Goal: Task Accomplishment & Management: Use online tool/utility

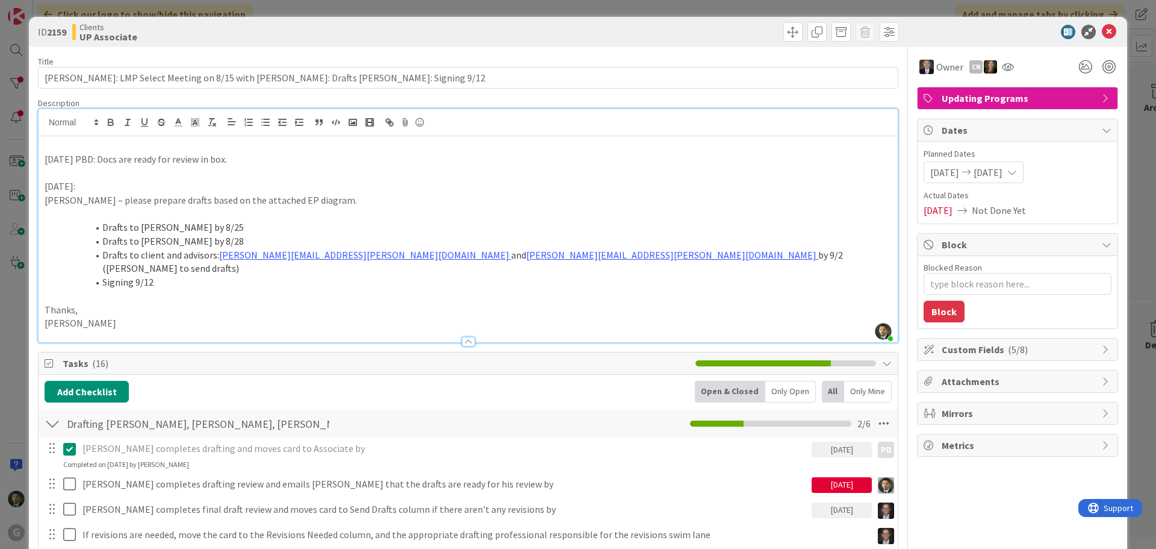
scroll to position [1867, 0]
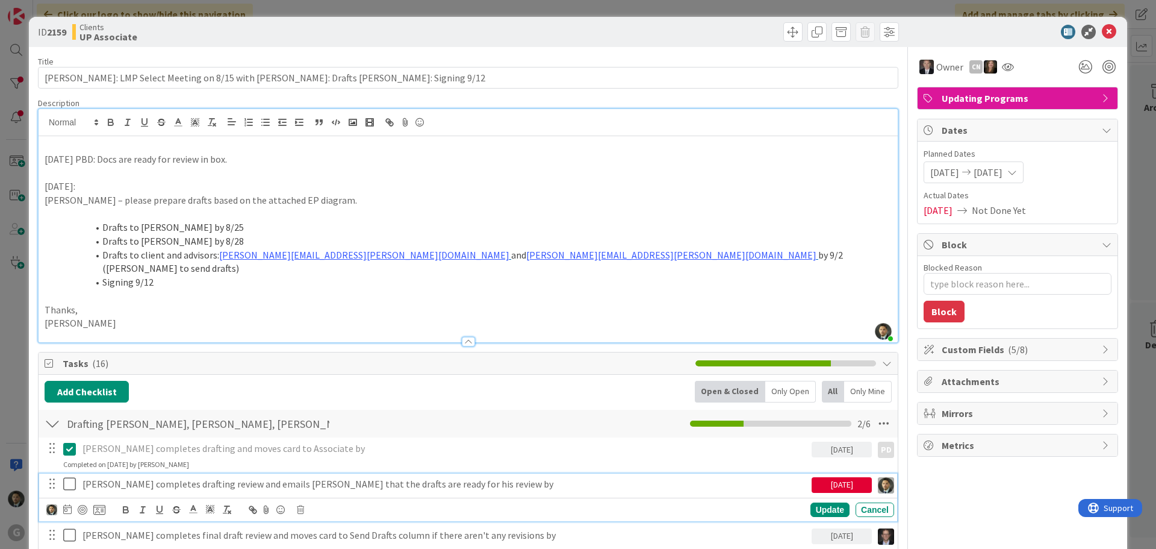
click at [70, 476] on icon at bounding box center [72, 483] width 18 height 14
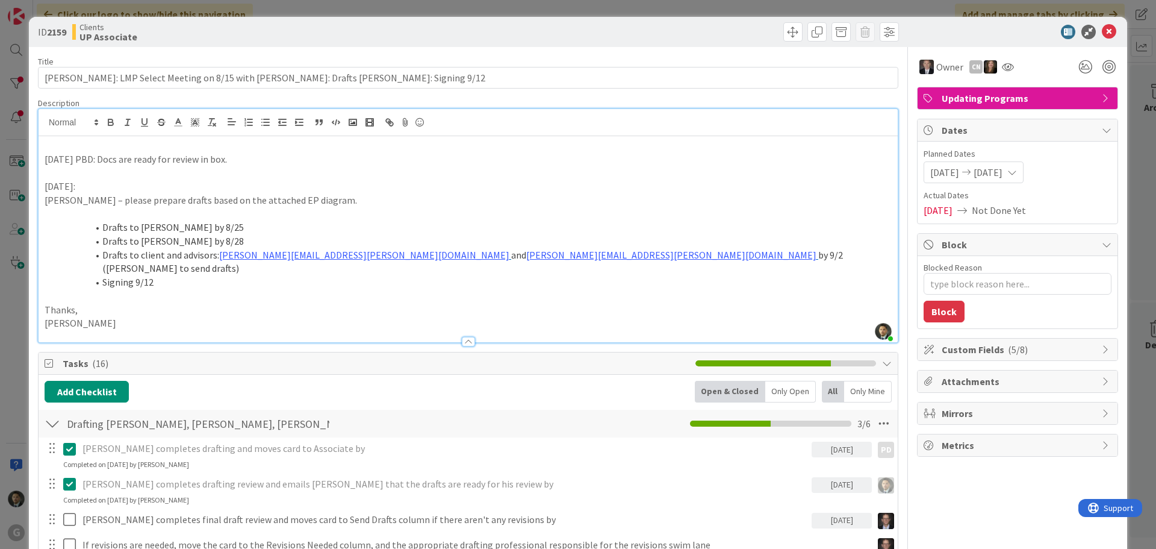
type textarea "x"
click at [784, 26] on span at bounding box center [793, 31] width 19 height 19
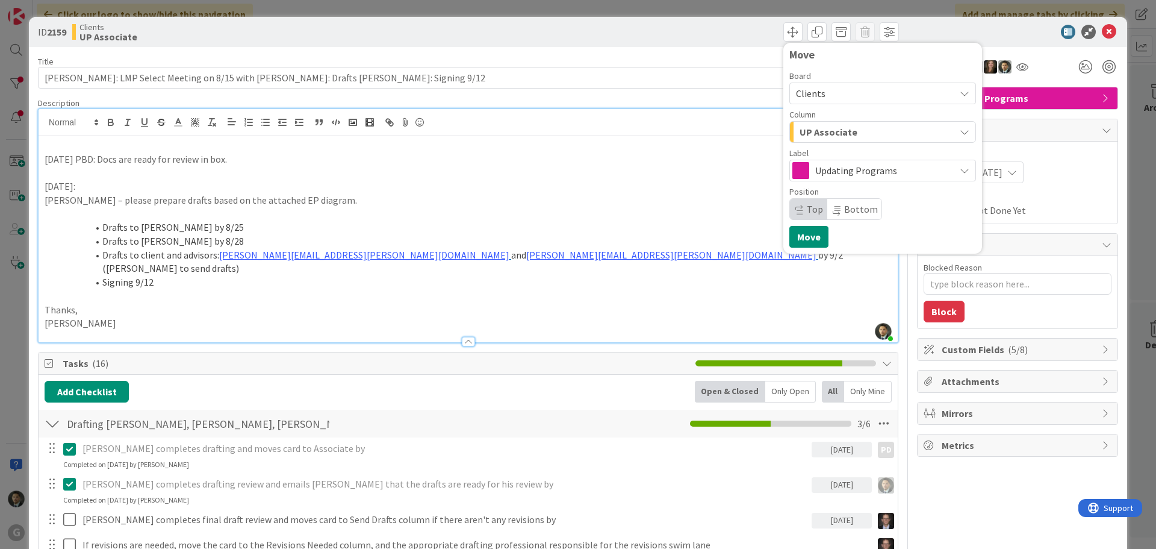
click at [837, 137] on span "UP Associate" at bounding box center [829, 132] width 58 height 16
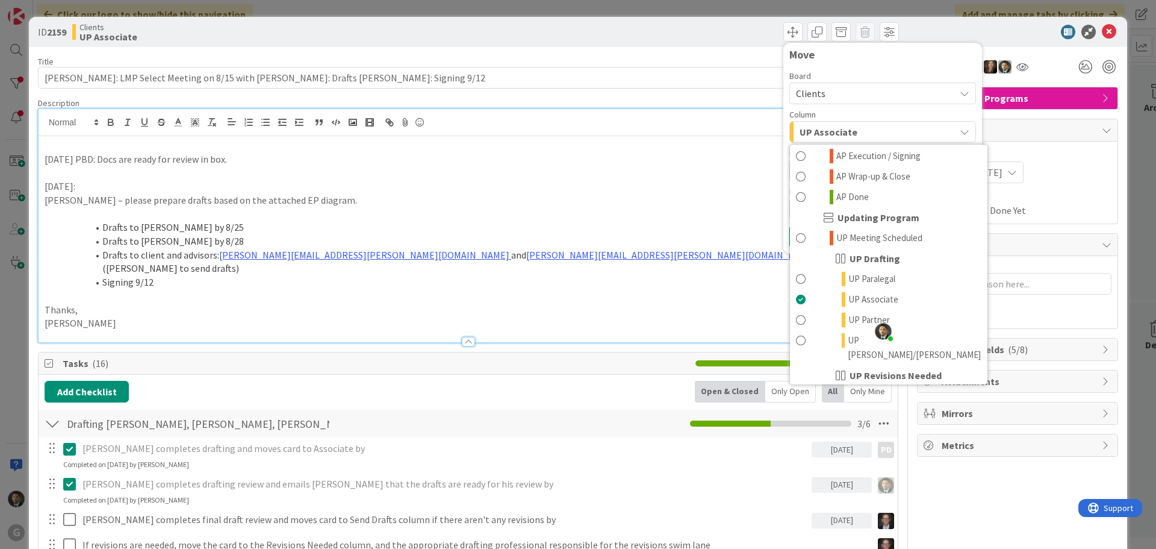
scroll to position [843, 0]
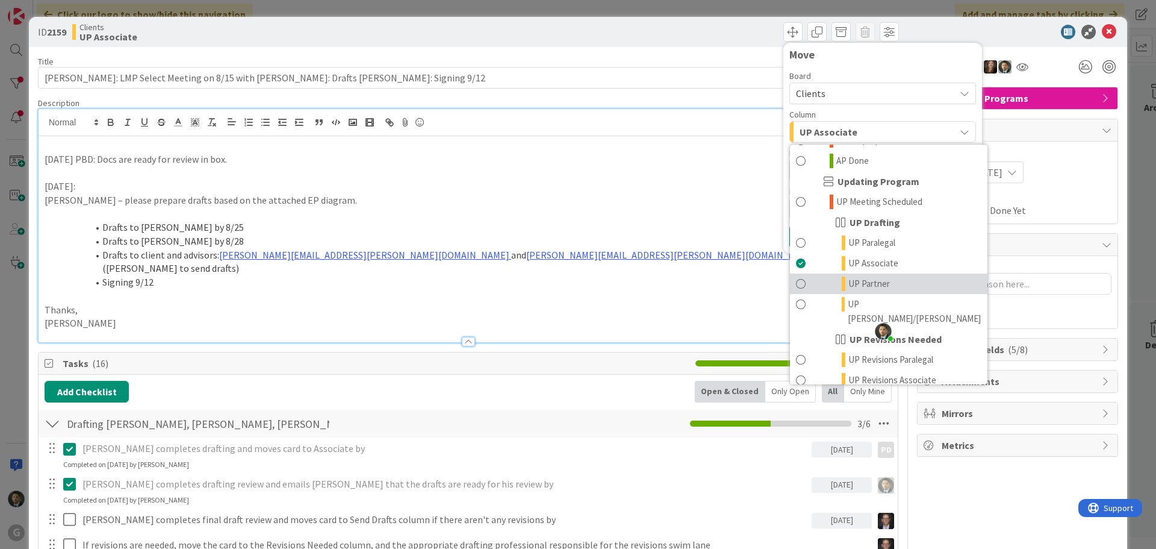
click at [859, 276] on span "UP Partner" at bounding box center [870, 283] width 42 height 14
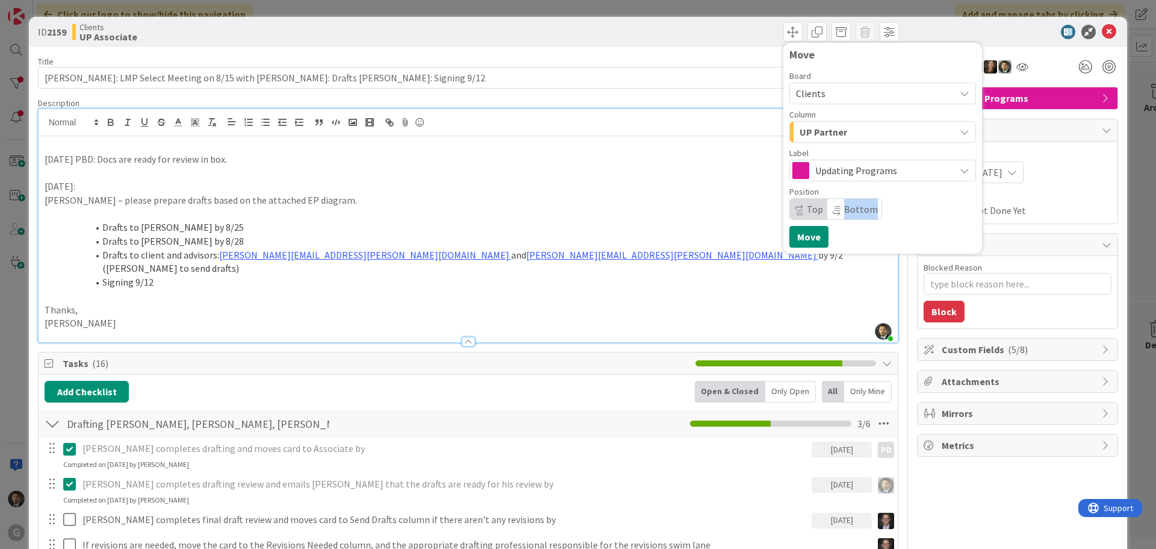
drag, startPoint x: 859, startPoint y: 226, endPoint x: 865, endPoint y: 219, distance: 9.4
click at [859, 226] on div "Move Board Clients Column UP Partner Waiting to be scheduled New Estate Plannin…" at bounding box center [883, 148] width 187 height 199
click at [877, 132] on div "UP Partner" at bounding box center [876, 131] width 158 height 19
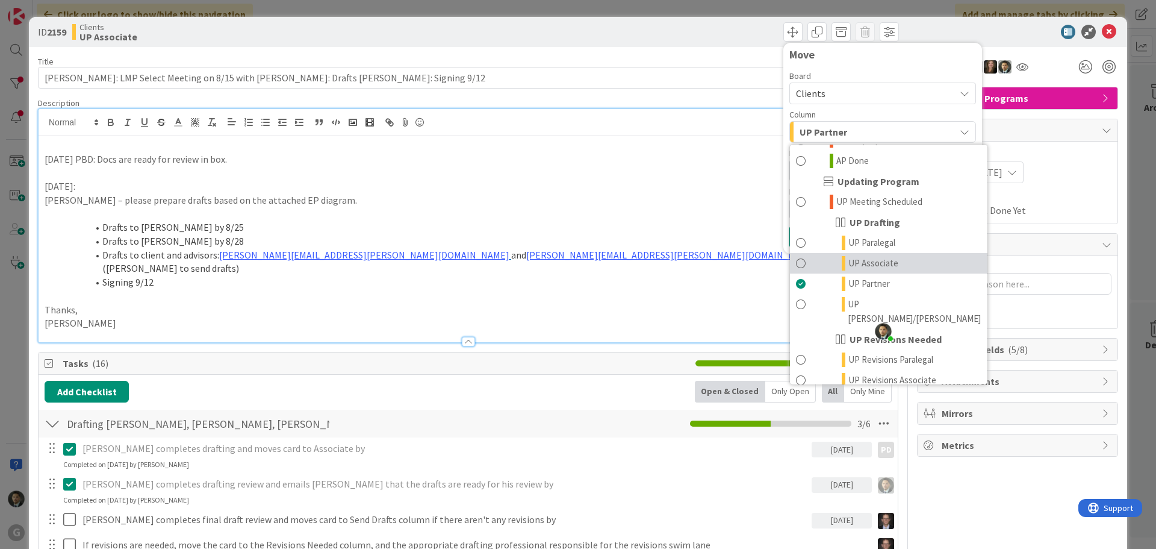
click at [874, 256] on span "UP Associate" at bounding box center [874, 263] width 50 height 14
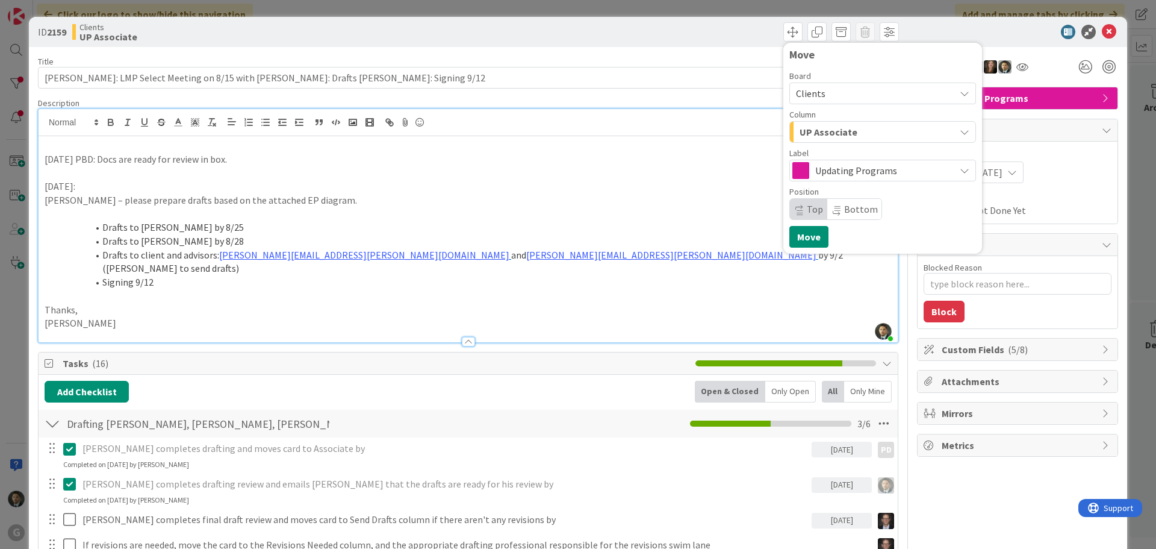
click at [66, 144] on p at bounding box center [468, 146] width 847 height 14
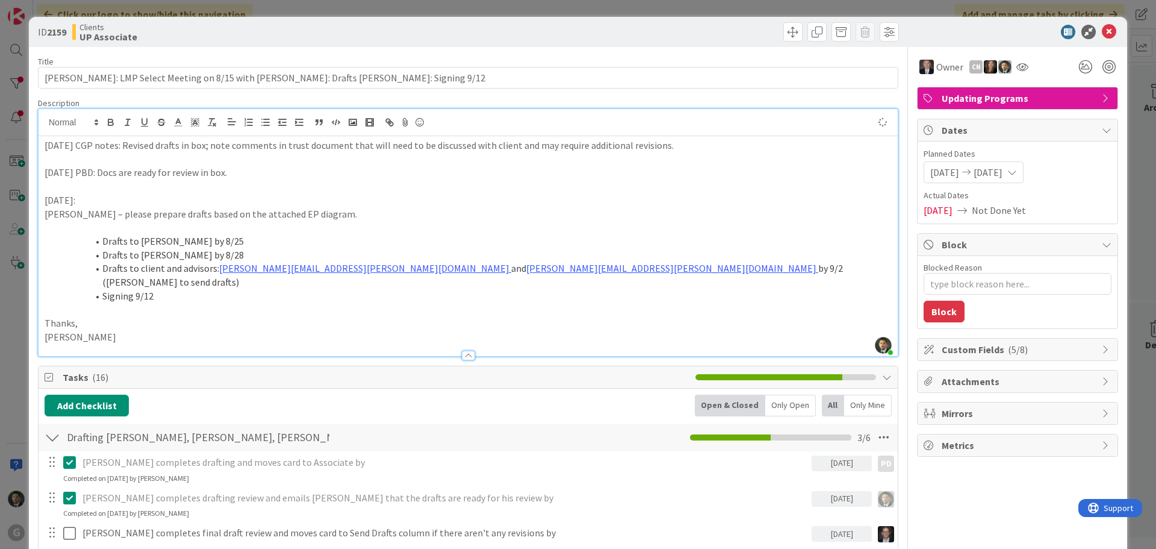
type textarea "x"
click at [818, 8] on div "ID 2159 Clients UP Associate Move Move Title 86 / 128 [PERSON_NAME]: LMP Select…" at bounding box center [578, 274] width 1156 height 549
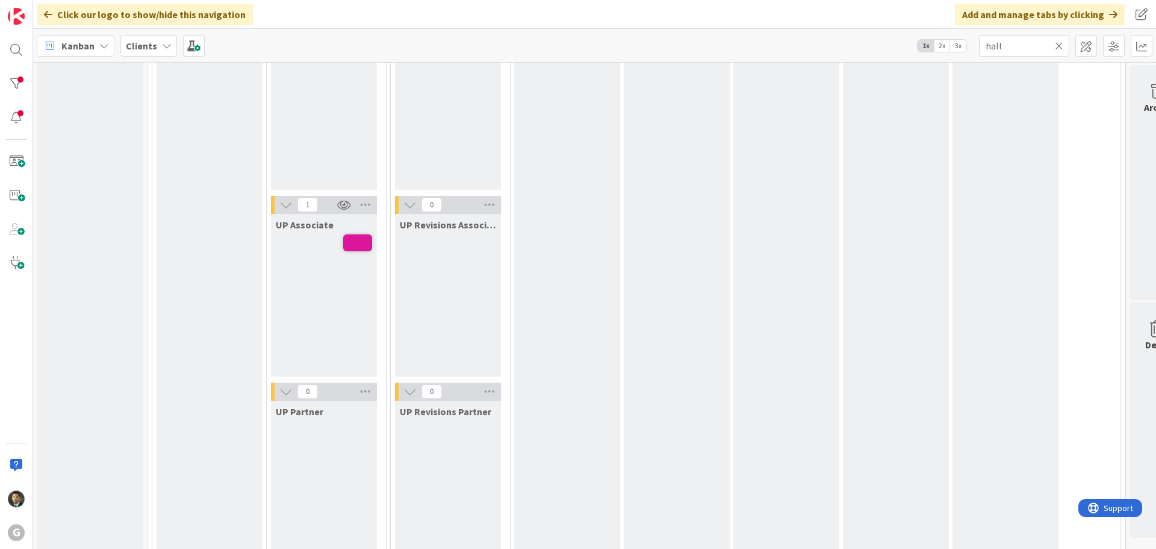
click at [1061, 45] on icon at bounding box center [1059, 45] width 8 height 11
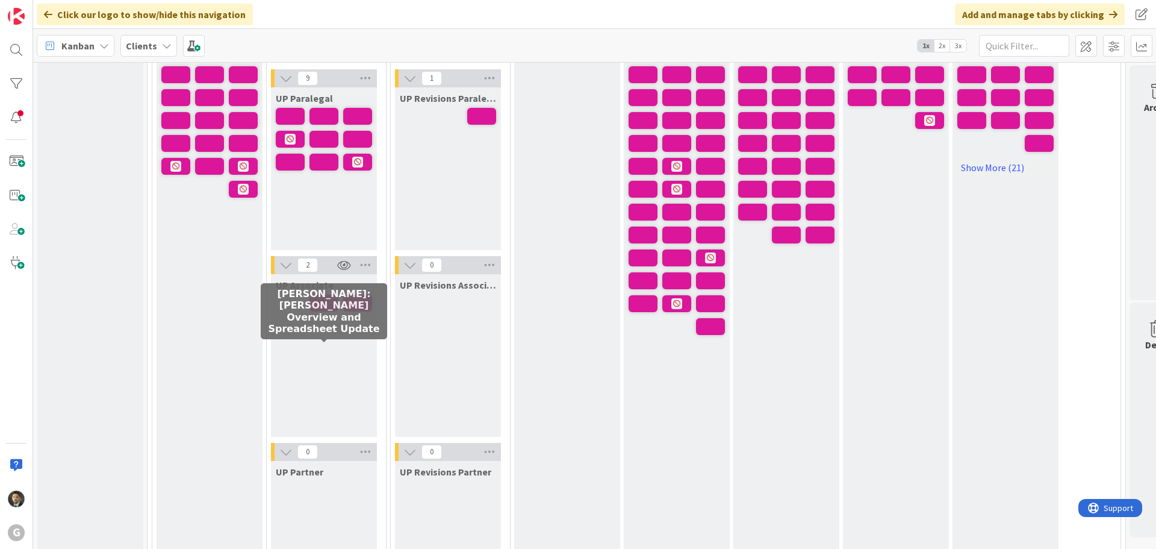
scroll to position [1686, 0]
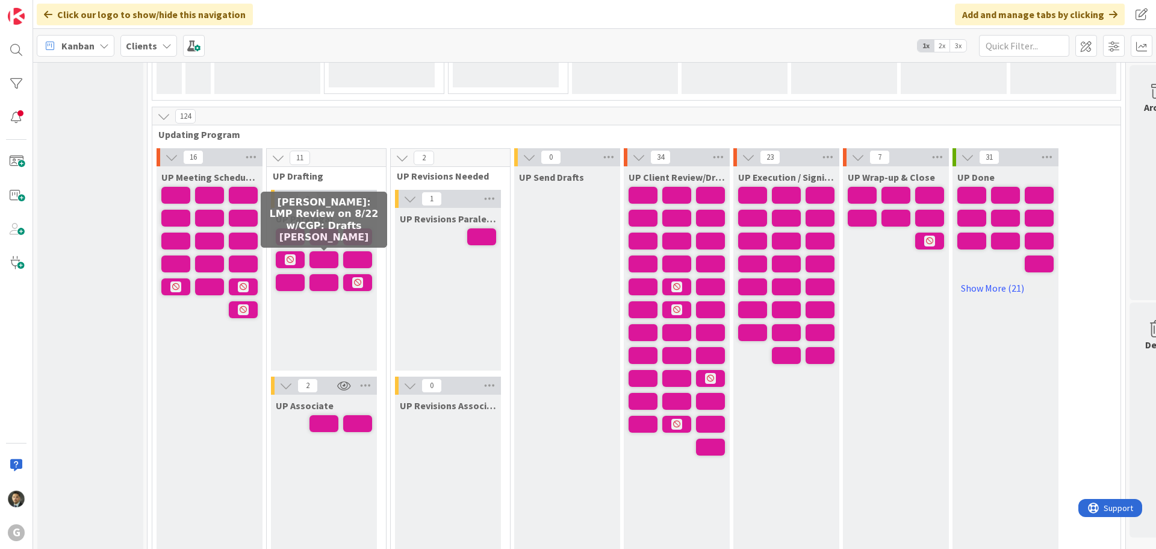
click at [325, 260] on span at bounding box center [324, 259] width 29 height 17
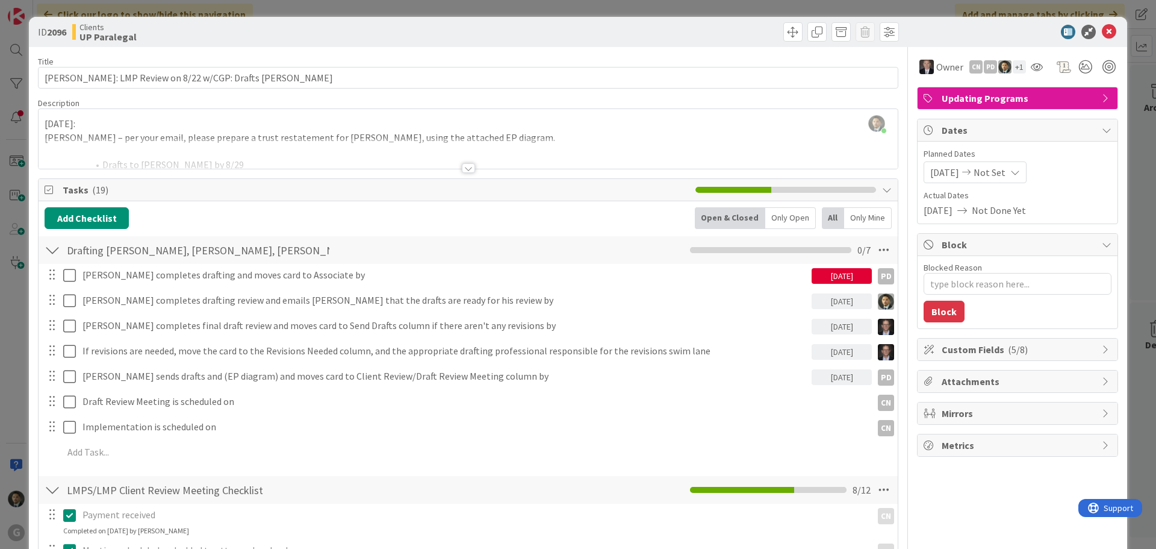
click at [455, 7] on div "ID 2096 Clients UP Paralegal Title 63 / 128 [PERSON_NAME]: LMP Review on 8/22 w…" at bounding box center [578, 274] width 1156 height 549
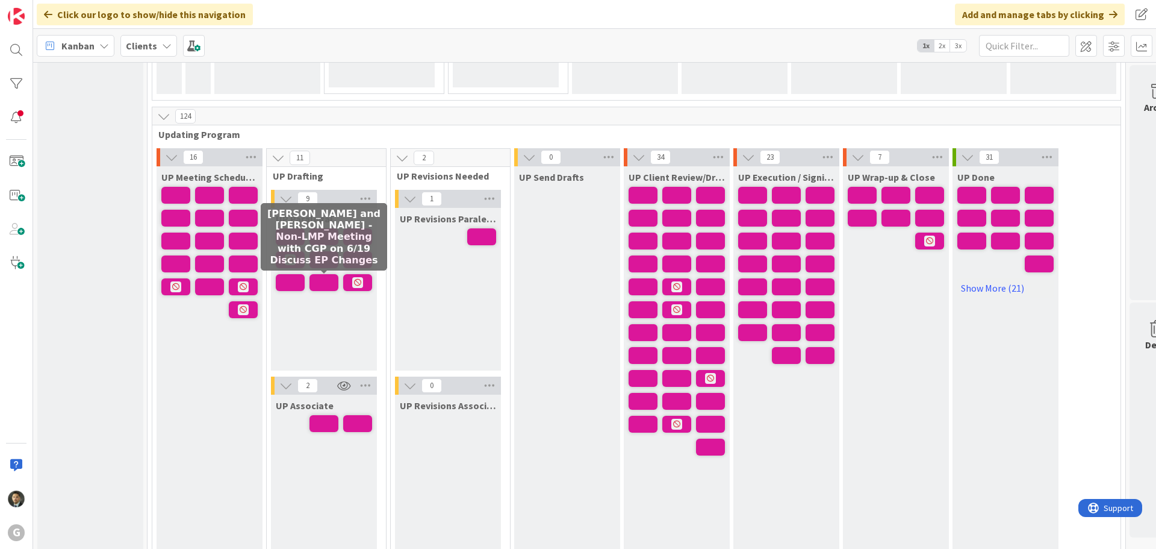
click at [320, 281] on span at bounding box center [324, 282] width 29 height 17
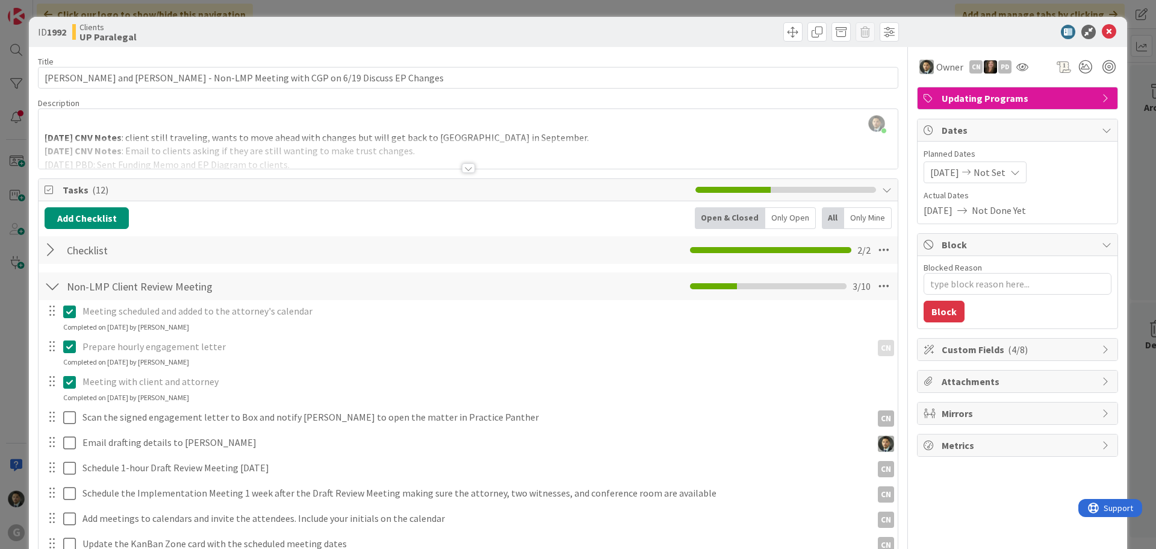
click at [682, 8] on div "ID 1992 Clients UP Paralegal Title 80 / 128 [GEOGRAPHIC_DATA][PERSON_NAME] and …" at bounding box center [578, 274] width 1156 height 549
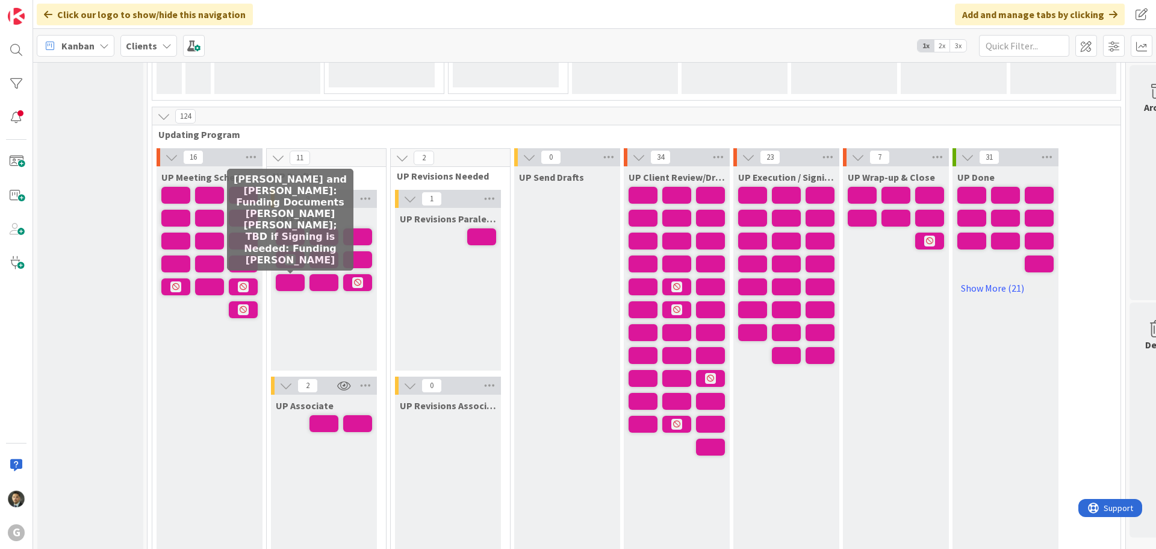
click at [301, 281] on span at bounding box center [290, 282] width 29 height 17
type textarea "x"
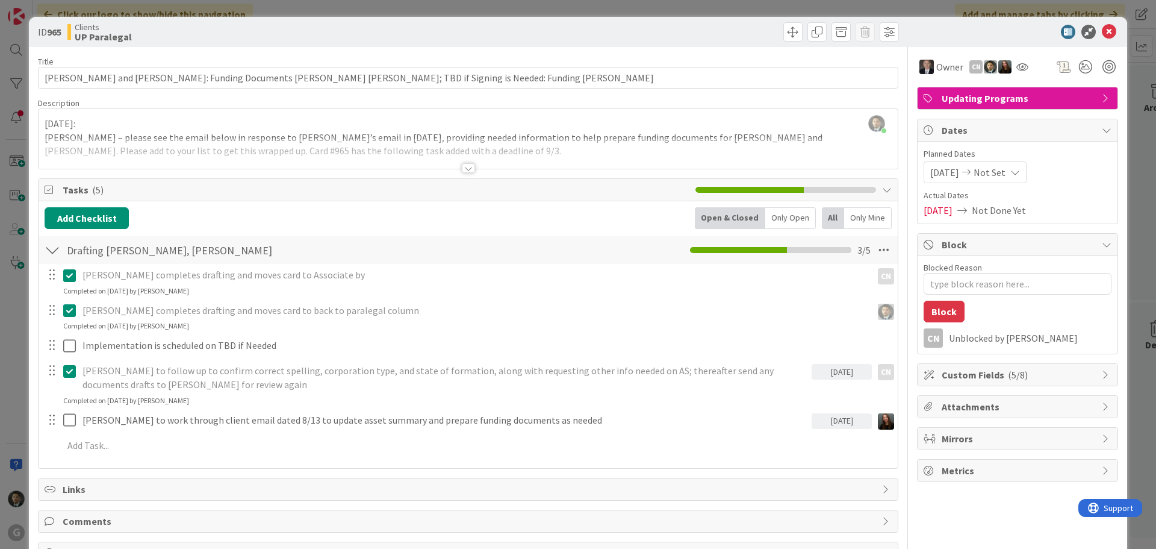
click at [470, 166] on div at bounding box center [468, 153] width 859 height 31
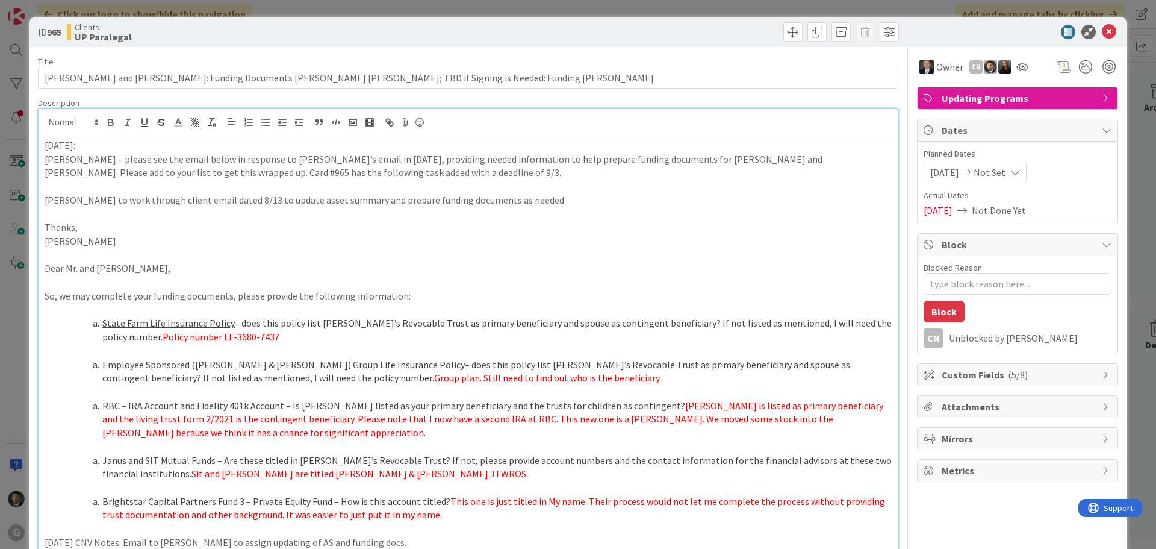
click at [558, 11] on div "ID 965 Clients UP Paralegal Title 97 / 128 [PERSON_NAME] and [PERSON_NAME]: Fun…" at bounding box center [578, 274] width 1156 height 549
